Goal: Task Accomplishment & Management: Complete application form

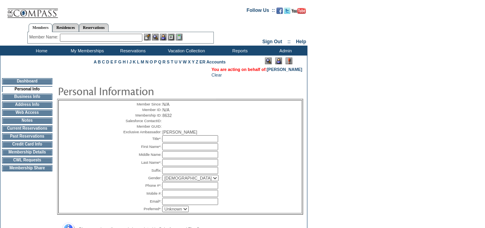
click at [171, 142] on input "text" at bounding box center [190, 138] width 56 height 7
type input "Ms."
click at [177, 150] on input "text" at bounding box center [190, 146] width 56 height 7
type input "[PERSON_NAME]"
click at [175, 166] on input "text" at bounding box center [190, 162] width 56 height 7
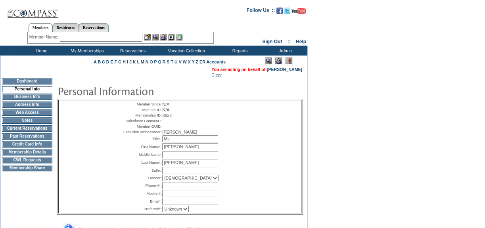
type input "[PERSON_NAME]"
click at [178, 181] on select "[DEMOGRAPHIC_DATA] [DEMOGRAPHIC_DATA]" at bounding box center [190, 178] width 56 height 6
select select "F"
click at [162, 181] on select "[DEMOGRAPHIC_DATA] [DEMOGRAPHIC_DATA]" at bounding box center [190, 178] width 56 height 6
click at [178, 189] on input "text" at bounding box center [190, 185] width 56 height 7
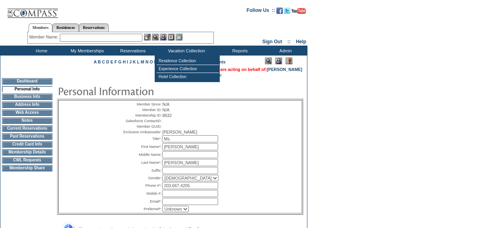
type input "203.667.4205"
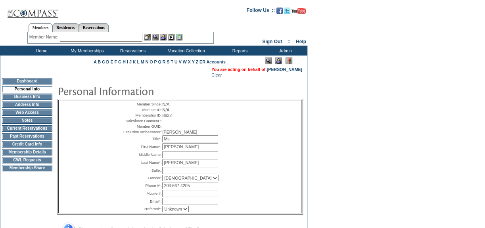
click at [169, 205] on input "text" at bounding box center [190, 201] width 56 height 7
paste input "[EMAIL_ADDRESS][DOMAIN_NAME]"
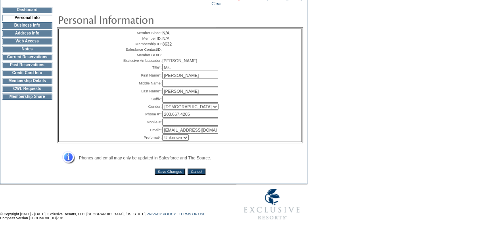
scroll to position [72, 0]
type input "[EMAIL_ADDRESS][DOMAIN_NAME]"
click at [175, 140] on select "Unknown Email Phone Mobile" at bounding box center [175, 137] width 27 height 6
select select "E"
click at [162, 140] on select "Unknown Email Phone Mobile" at bounding box center [175, 137] width 27 height 6
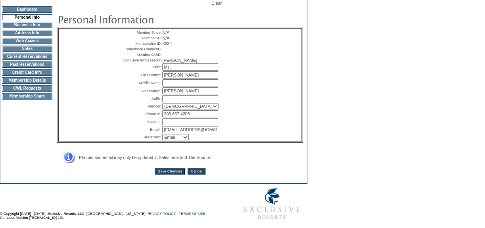
click at [170, 174] on input "Save Changes" at bounding box center [170, 171] width 31 height 6
